Goal: Find specific page/section: Find specific page/section

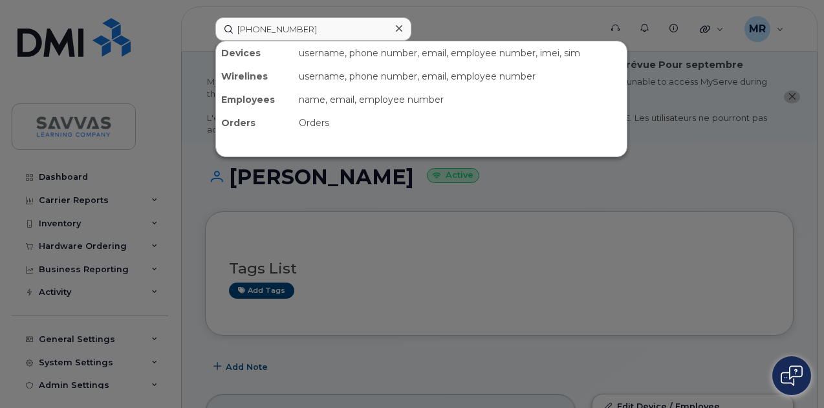
scroll to position [213, 0]
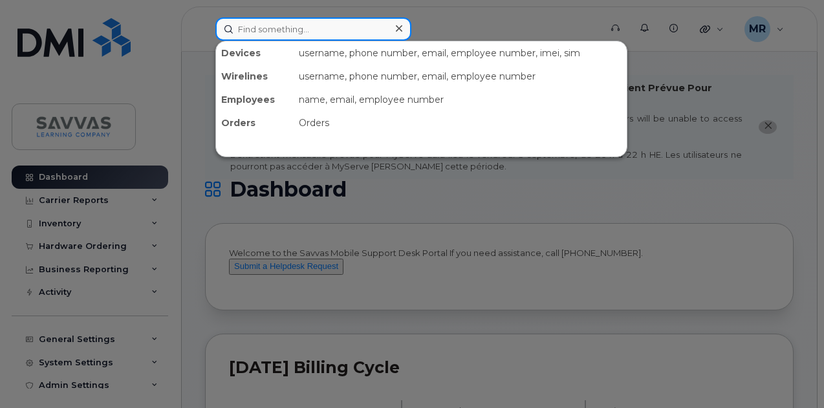
click at [308, 19] on input at bounding box center [313, 28] width 196 height 23
paste input "(832) 205-2550"
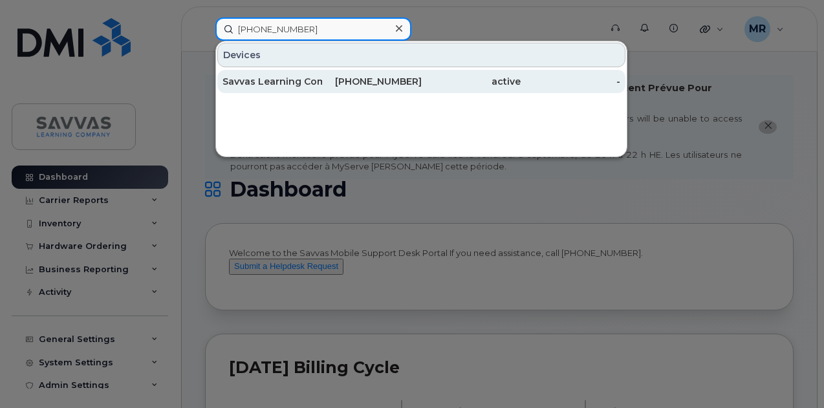
type input "(832) 205-2550"
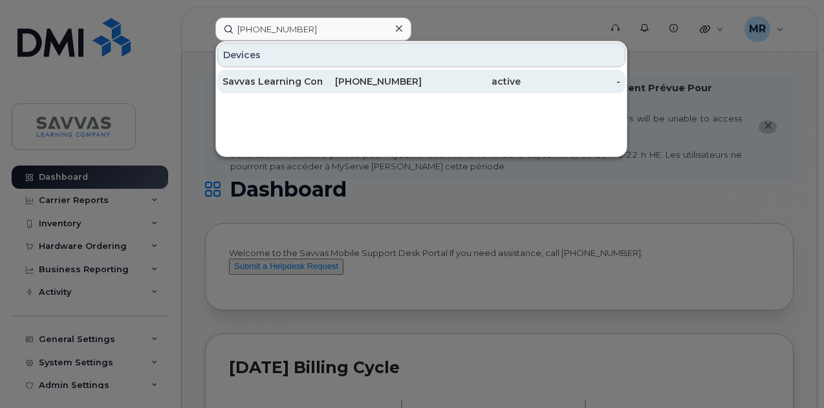
click at [363, 81] on div "832-205-2550" at bounding box center [372, 81] width 100 height 13
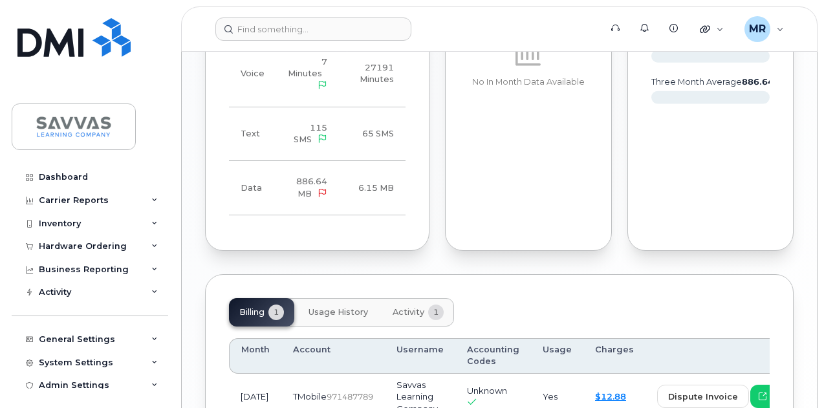
scroll to position [936, 0]
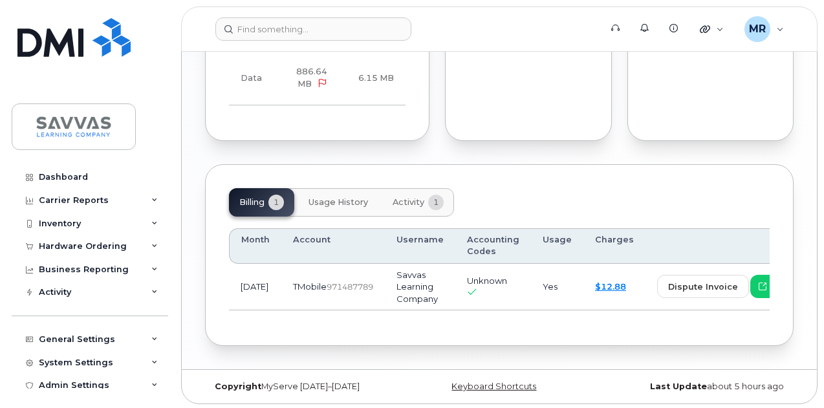
click at [412, 200] on span "Activity" at bounding box center [408, 202] width 32 height 10
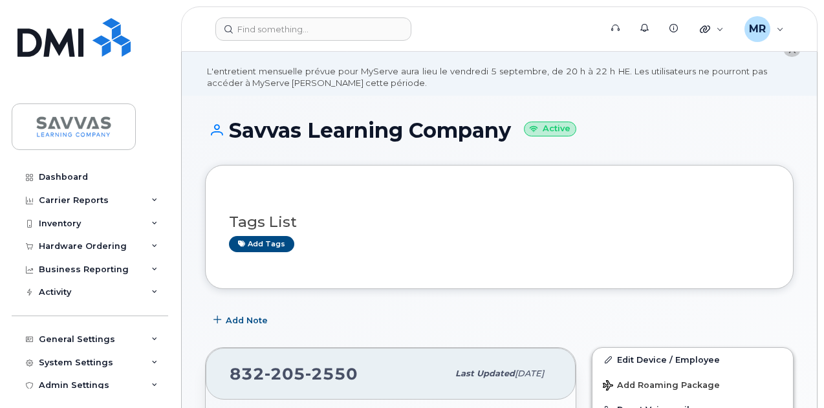
scroll to position [0, 0]
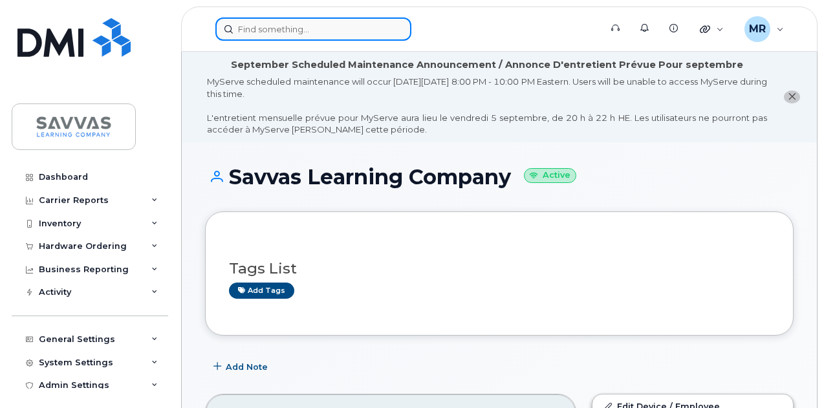
click at [341, 32] on input at bounding box center [313, 28] width 196 height 23
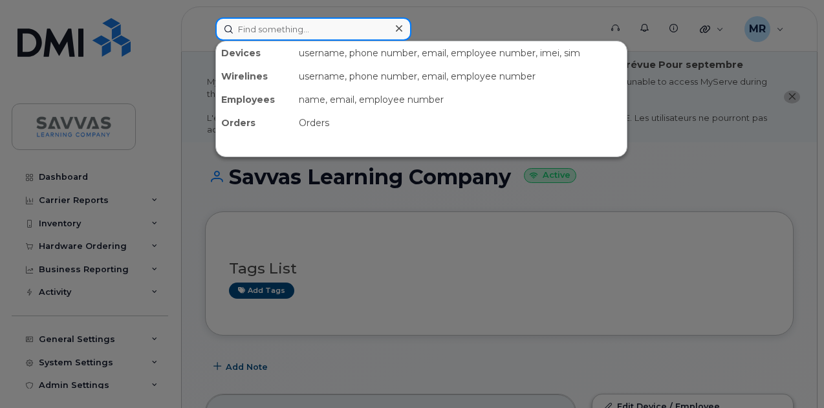
paste input "7657201129"
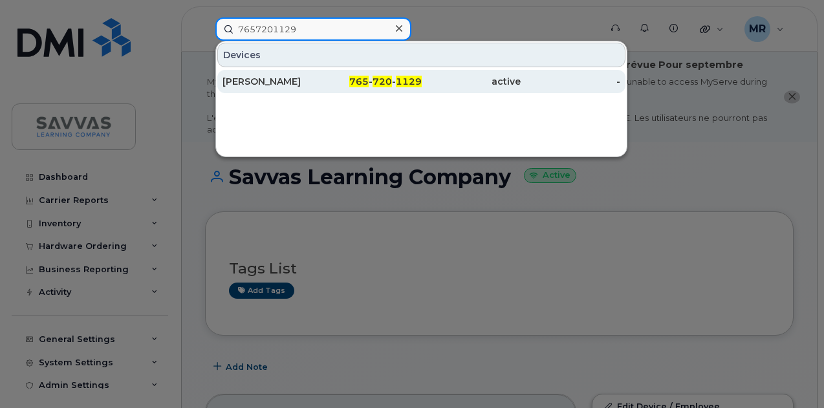
type input "7657201129"
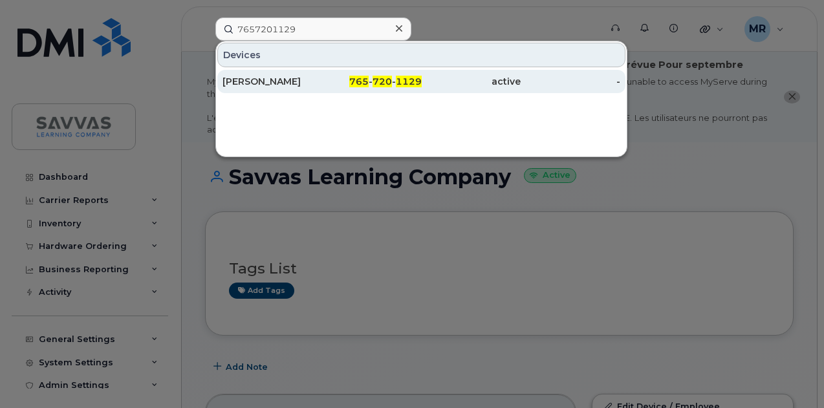
click at [399, 86] on div "765 - 720 - 1129" at bounding box center [372, 81] width 100 height 13
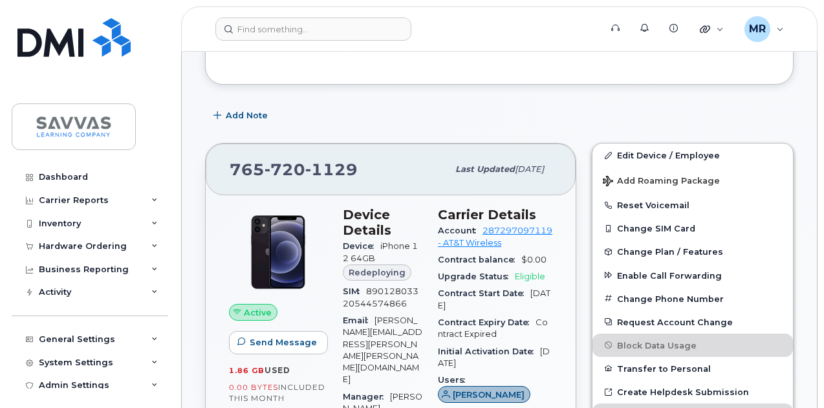
scroll to position [129, 0]
